Goal: Task Accomplishment & Management: Complete application form

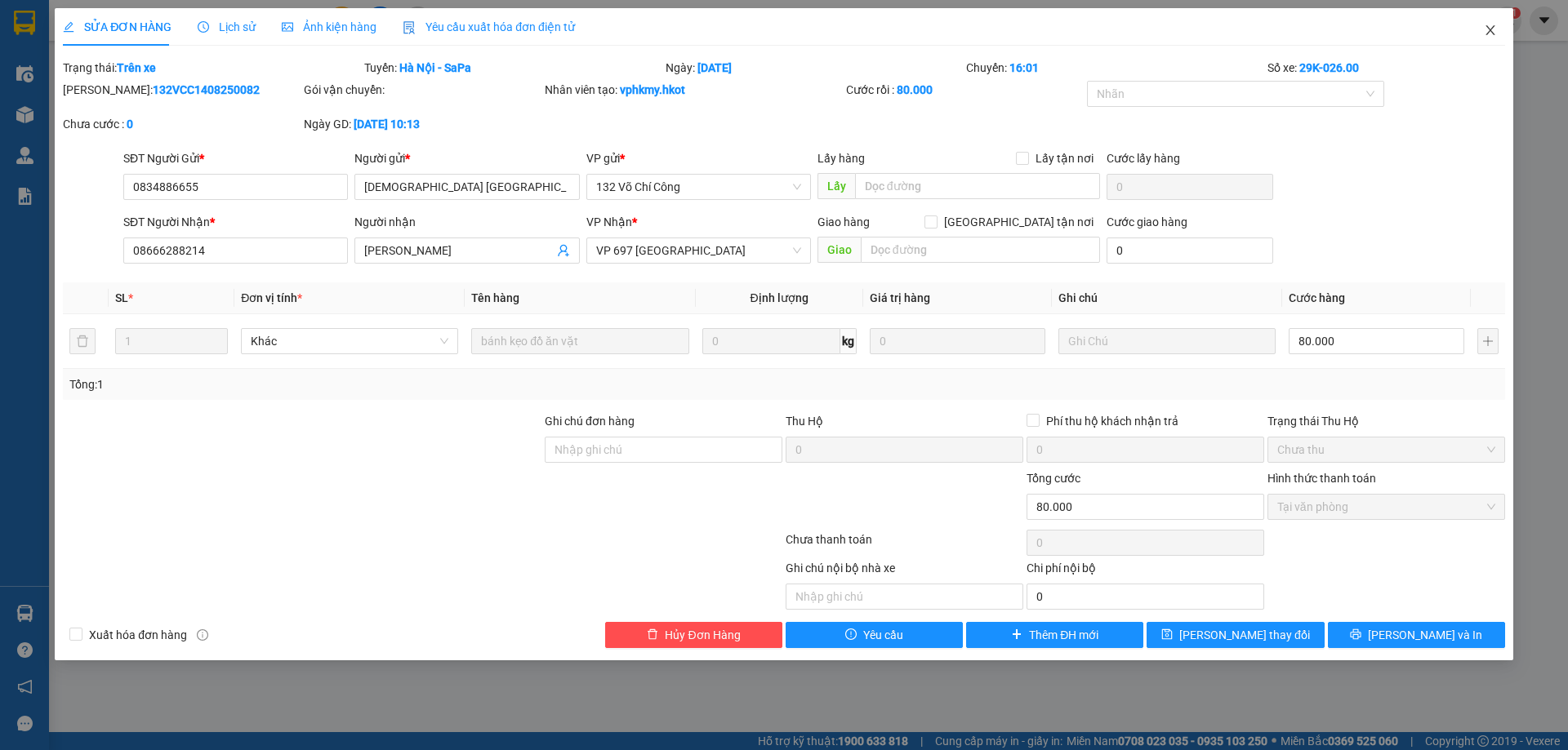
click at [1491, 35] on icon "close" at bounding box center [1490, 30] width 13 height 13
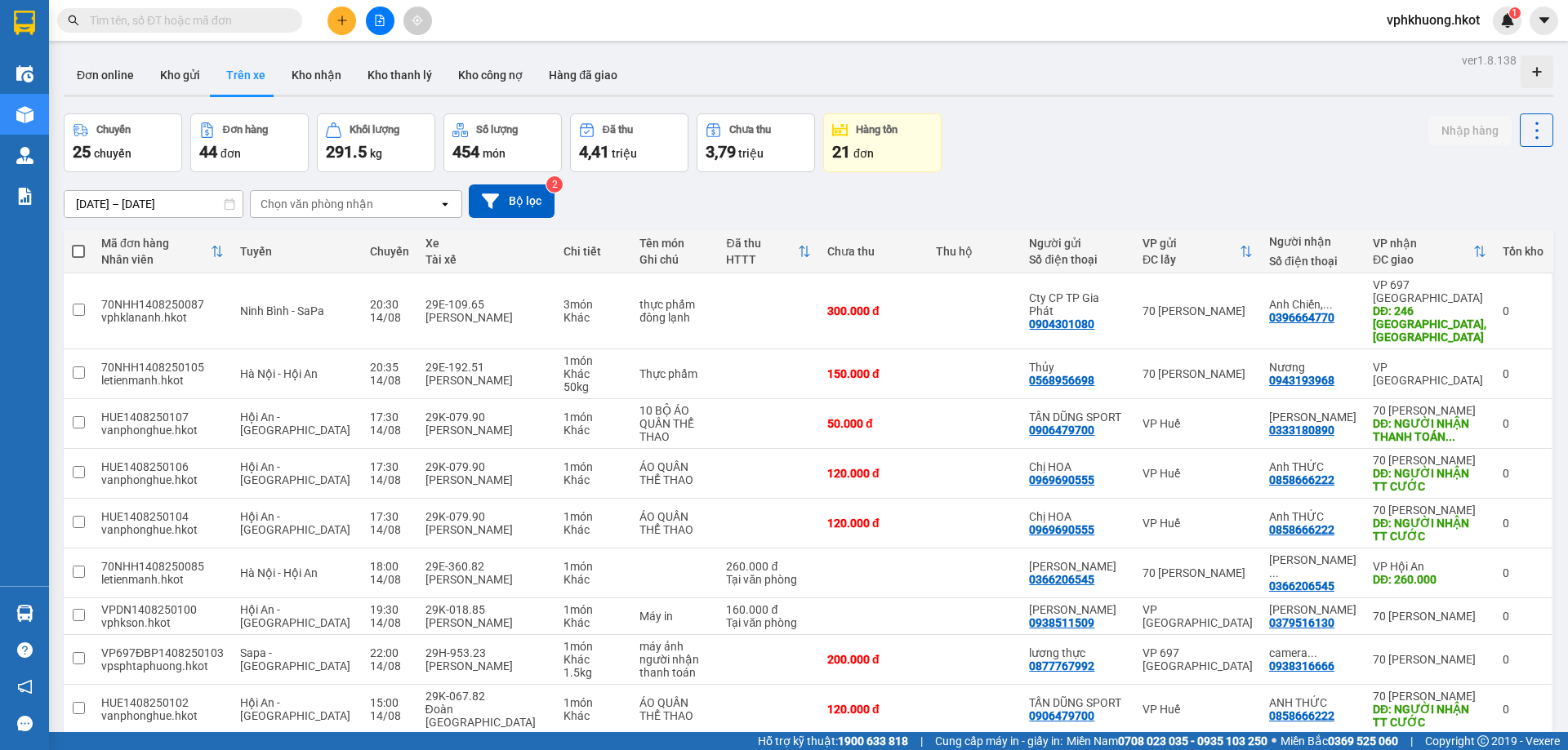
click at [188, 26] on input "text" at bounding box center [186, 20] width 193 height 18
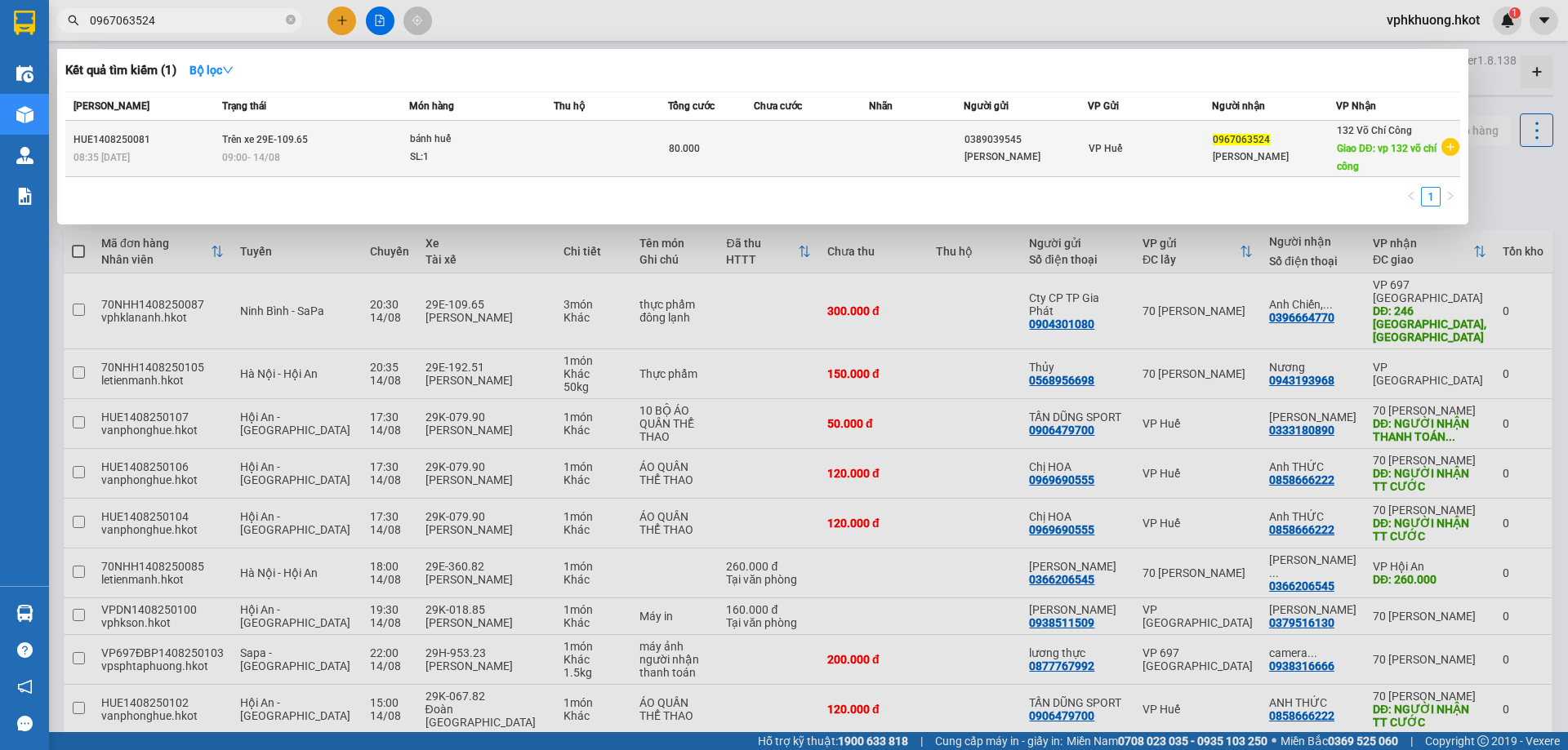
type input "0967063524"
click at [313, 158] on div "09:00 [DATE]" at bounding box center [315, 158] width 186 height 18
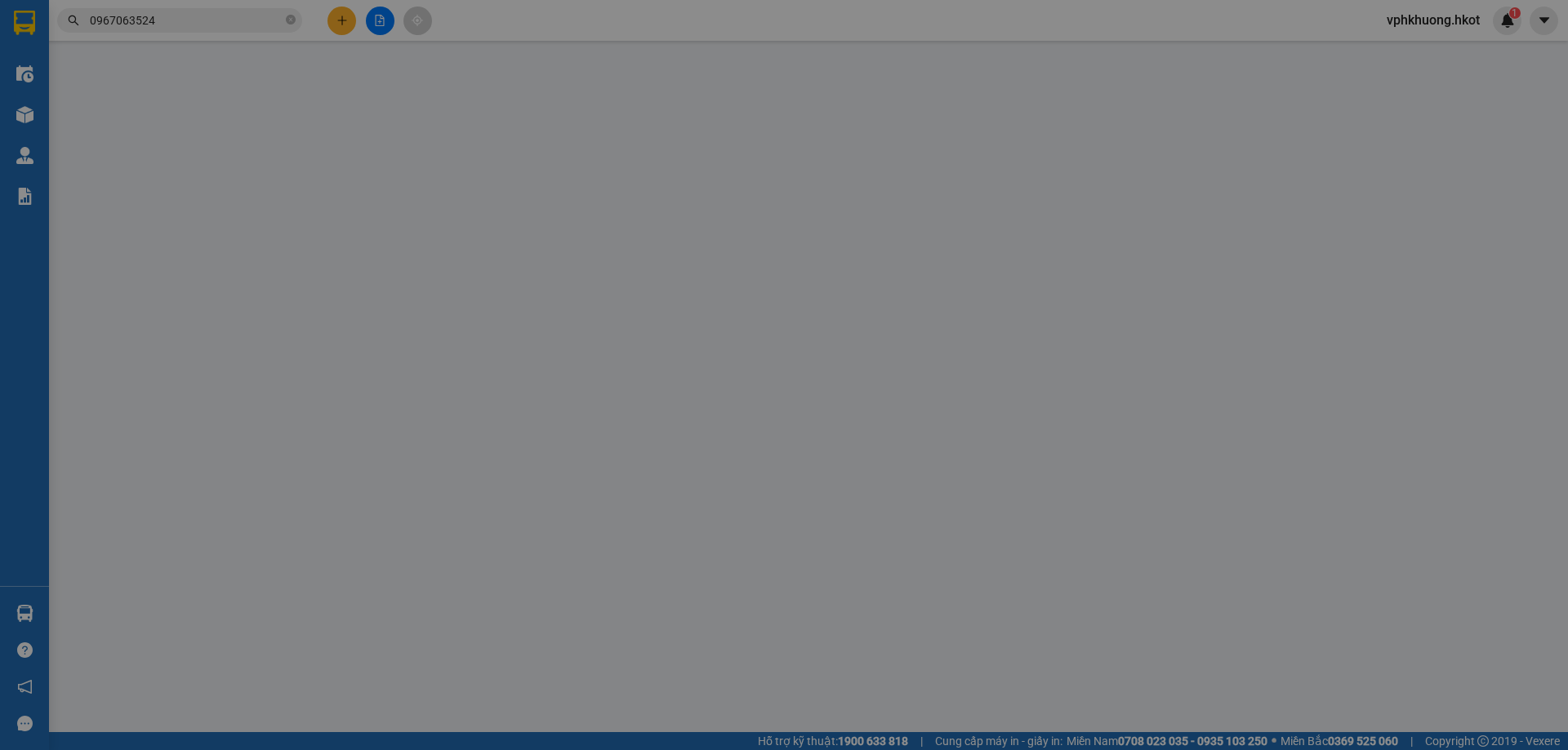
type input "0389039545"
type input "[PERSON_NAME]"
type input "0967063524"
type input "[PERSON_NAME]"
type input "vp 132 võ chí công"
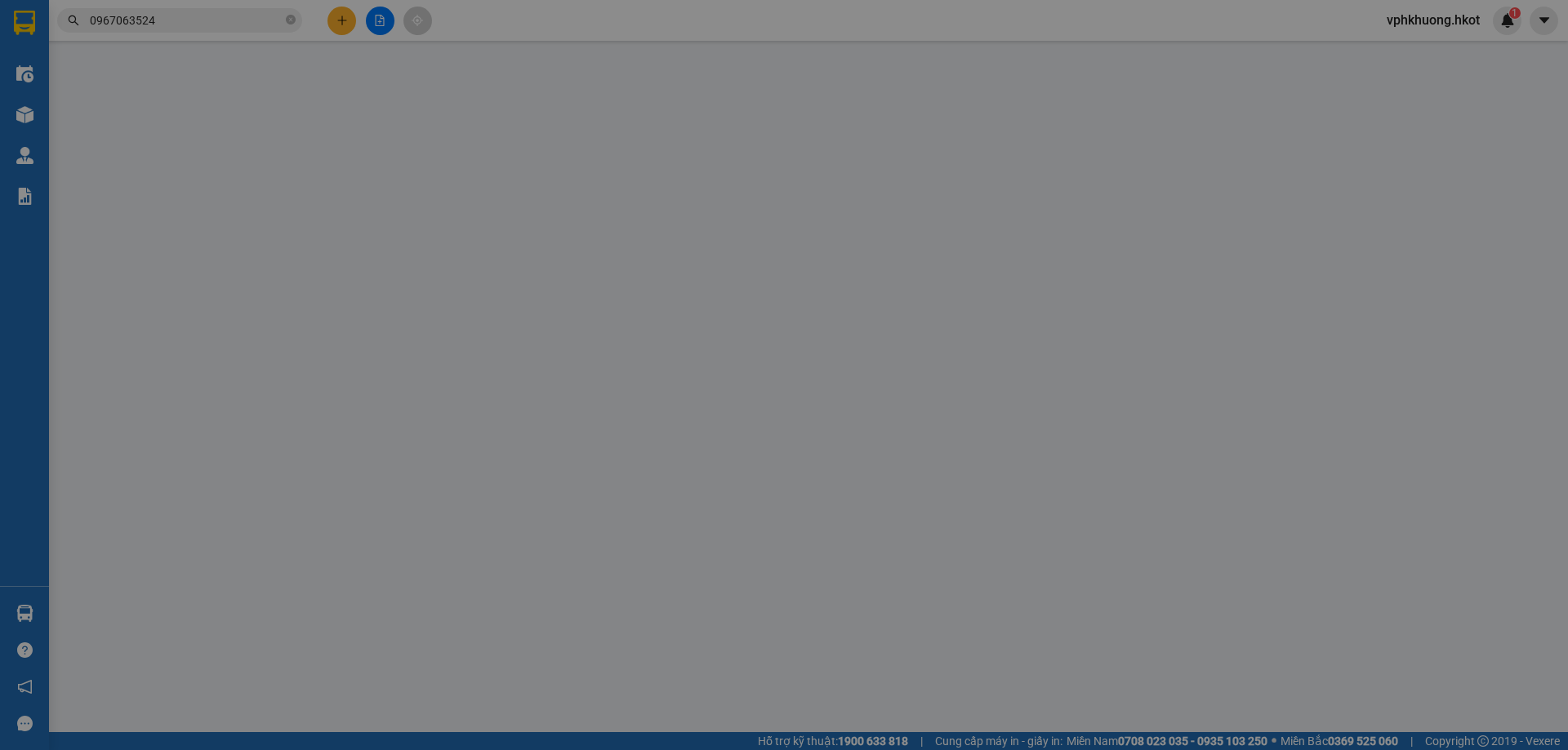
type input "80.000"
